Goal: Information Seeking & Learning: Learn about a topic

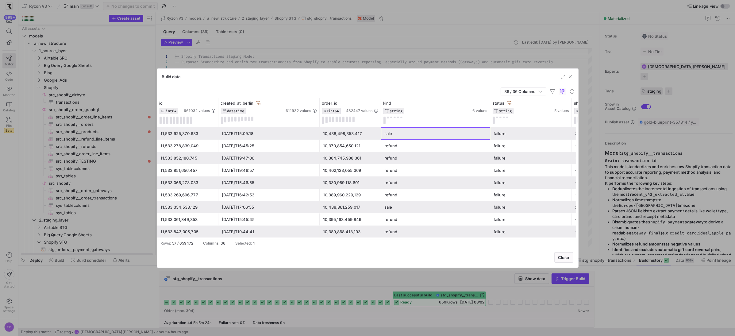
scroll to position [55, 0]
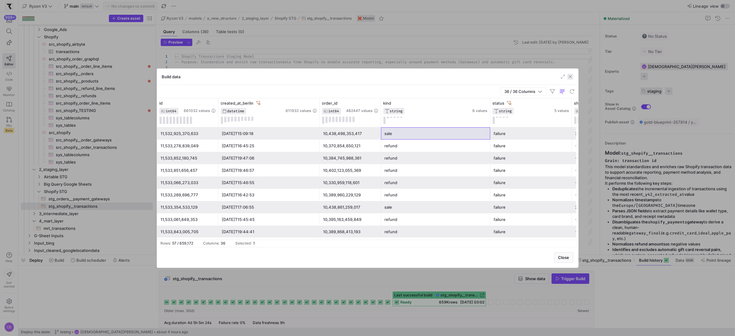
click at [572, 77] on span "button" at bounding box center [570, 77] width 6 height 6
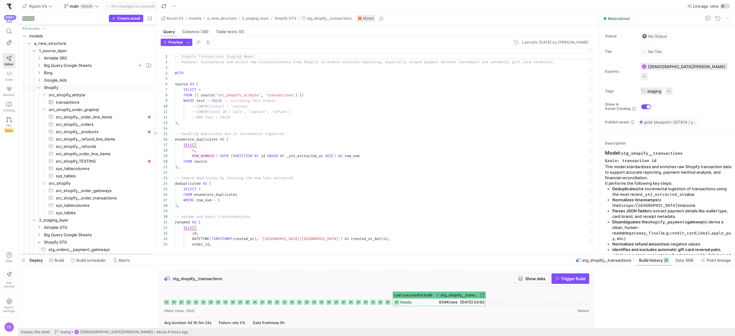
scroll to position [5, 0]
click at [38, 83] on icon "Press SPACE to select this row." at bounding box center [39, 83] width 4 height 4
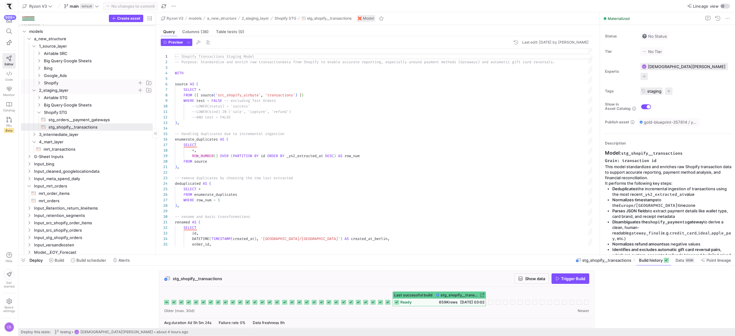
click at [35, 91] on icon "Press SPACE to select this row." at bounding box center [34, 90] width 4 height 4
click at [34, 105] on icon "Press SPACE to select this row." at bounding box center [34, 105] width 4 height 4
click at [28, 144] on y42-icon "Press SPACE to select this row." at bounding box center [29, 141] width 5 height 5
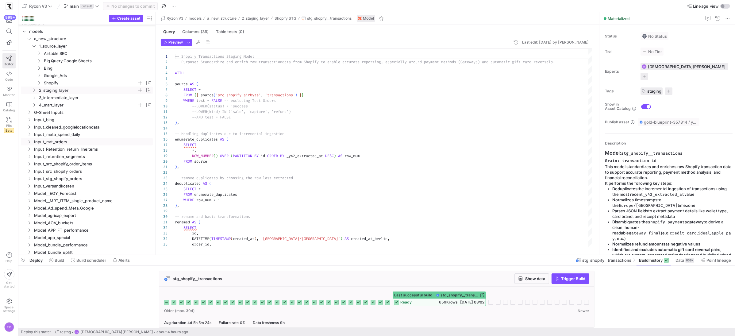
click at [34, 90] on icon "Press SPACE to select this row." at bounding box center [34, 90] width 4 height 4
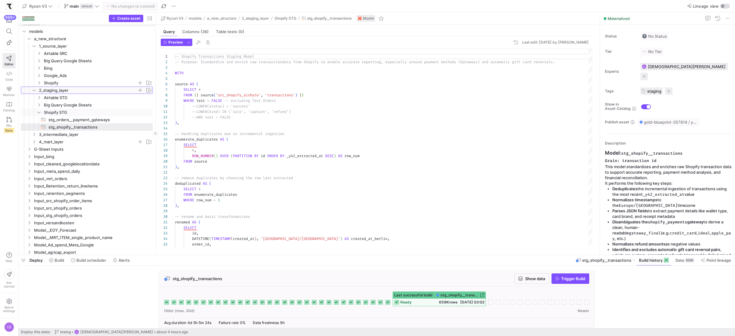
scroll to position [10, 0]
click at [34, 84] on icon at bounding box center [34, 85] width 4 height 4
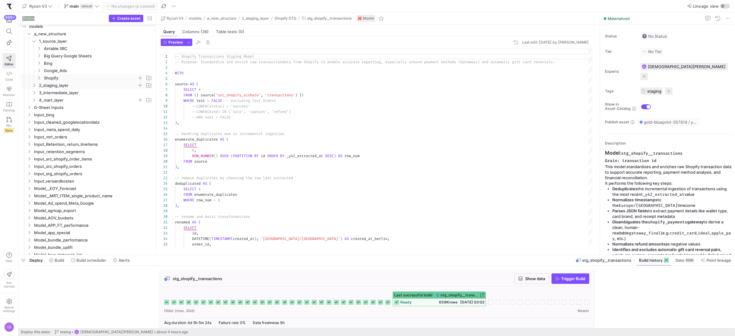
click at [40, 78] on icon "Press SPACE to select this row." at bounding box center [39, 78] width 4 height 4
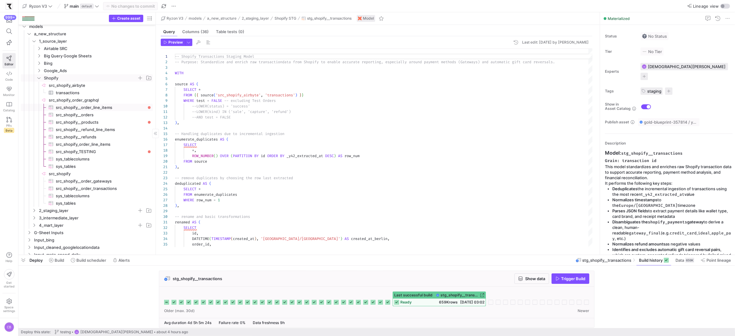
click at [131, 106] on span "src_shopify__order_line_items​​​​​​​​​" at bounding box center [101, 107] width 90 height 7
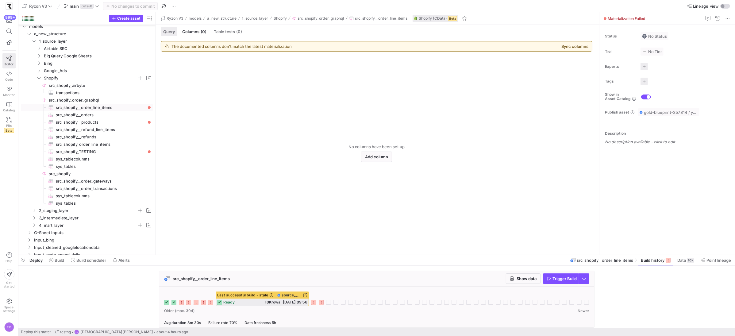
click at [167, 30] on span "Query" at bounding box center [169, 32] width 12 height 4
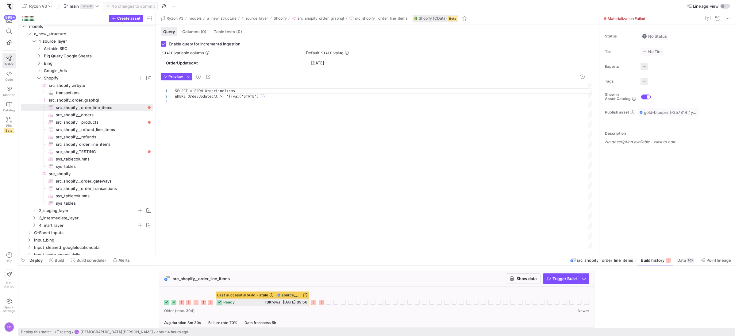
scroll to position [11, 0]
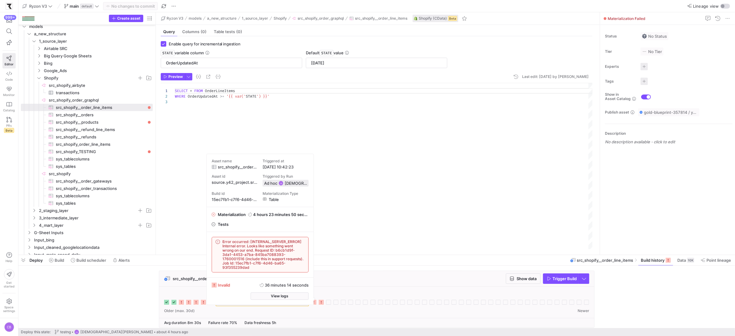
click at [370, 277] on div "src_shopify__order_line_items Show data Trigger Build" at bounding box center [376, 279] width 435 height 16
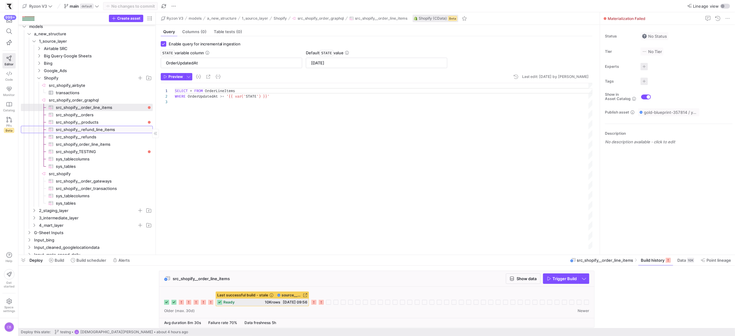
click at [92, 126] on link "src_shopify__refund_line_items​​​​​​​​​" at bounding box center [87, 129] width 132 height 7
checkbox input "false"
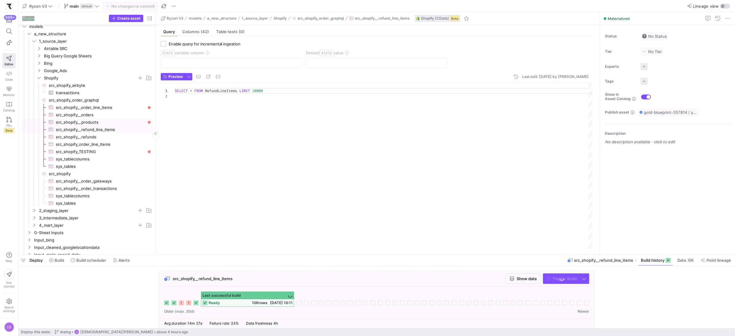
click at [93, 122] on span "src_shopify__products​​​​​​​​​" at bounding box center [101, 122] width 90 height 7
type textarea "SELECT * FROM Products"
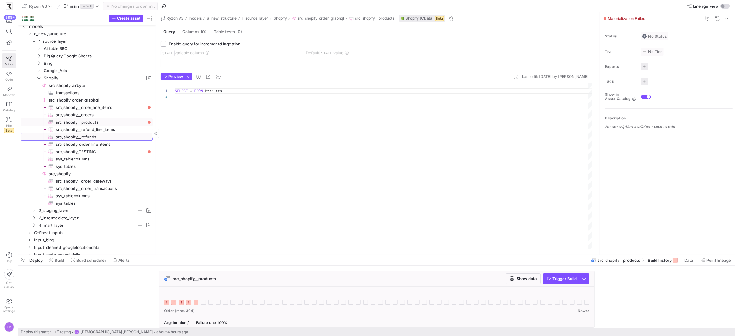
click at [106, 135] on span "src_shopify__refunds​​​​​​​​​" at bounding box center [101, 136] width 90 height 7
checkbox input "true"
type input "UpdatedAt"
type input "[DATE]"
type textarea "SELECT * FROM Refunds WHERE UpdatedAt >= '{{ var('STATE') }}'"
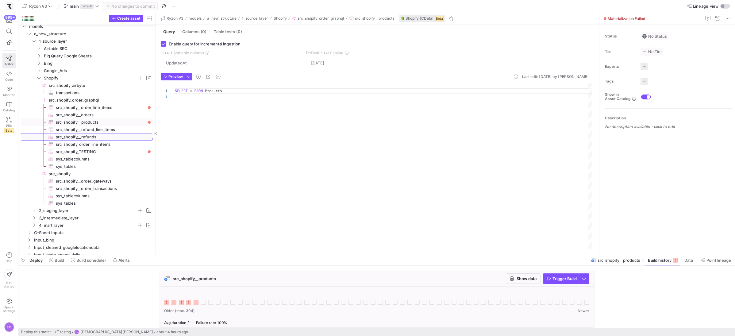
scroll to position [11, 0]
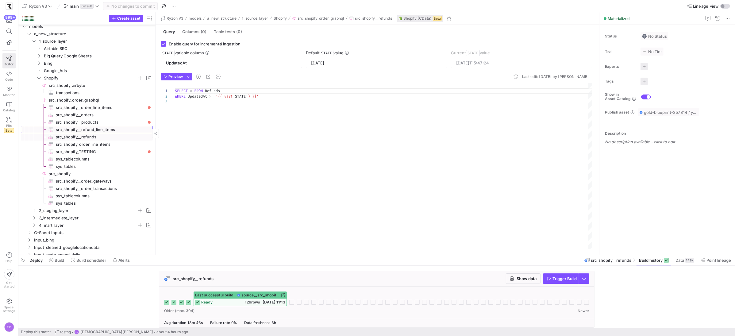
click at [106, 130] on span "src_shopify__refund_line_items​​​​​​​​​" at bounding box center [101, 129] width 90 height 7
checkbox input "false"
type textarea "SELECT * FROM RefundLineItems LIMIT 10000"
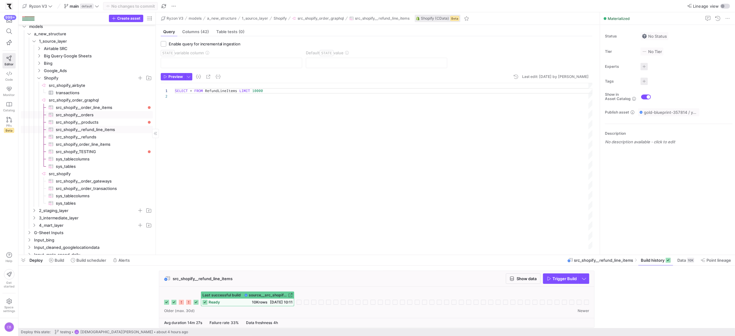
click at [100, 111] on span "src_shopify__orders​​​​​​​​​" at bounding box center [101, 114] width 90 height 7
checkbox input "true"
type input "UpdatedAt"
type input "[DATE]"
type textarea "SELECT * FROM Orders WHERE UpdatedAt >= '{{ var('STATE') }}'"
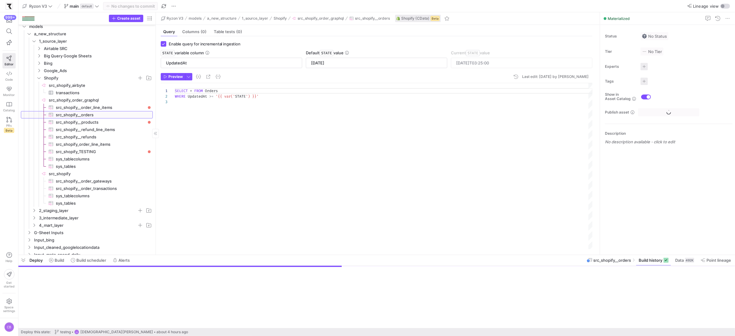
scroll to position [11, 0]
